Goal: Transaction & Acquisition: Purchase product/service

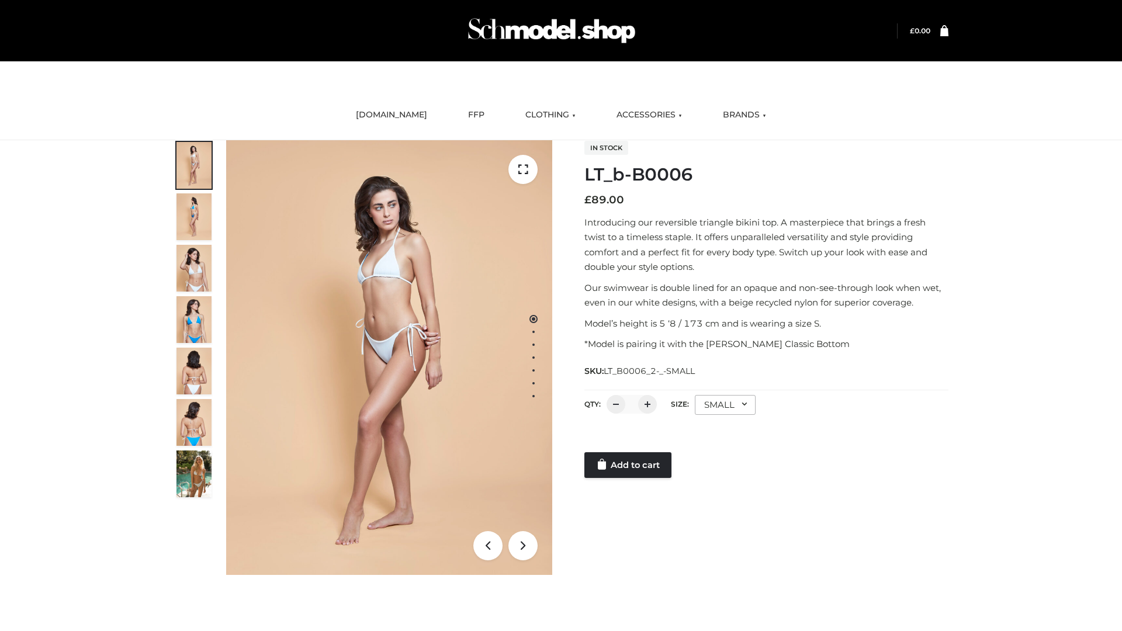
click at [629, 465] on link "Add to cart" at bounding box center [627, 465] width 87 height 26
